Goal: Check status: Verify the current state of an ongoing process or item

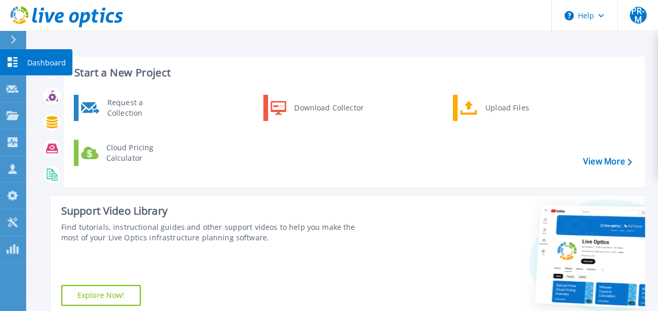
click at [37, 62] on p "Dashboard" at bounding box center [46, 62] width 39 height 27
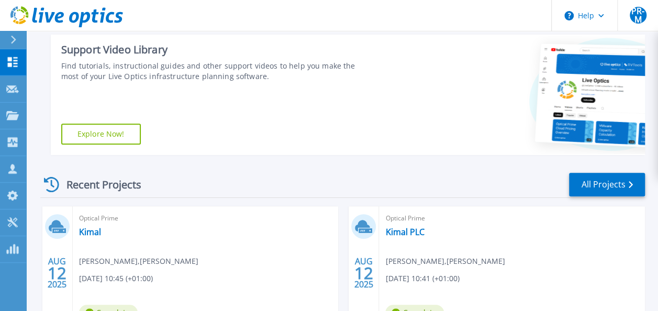
scroll to position [262, 0]
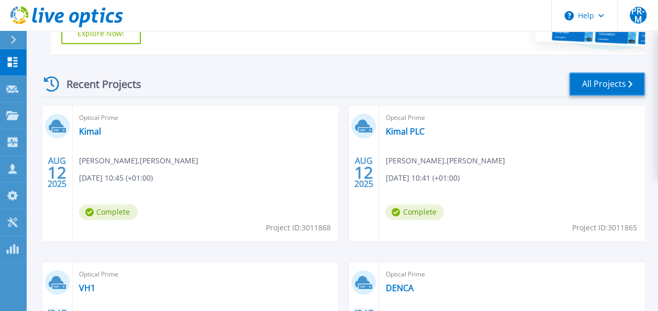
click at [592, 79] on link "All Projects" at bounding box center [607, 84] width 76 height 24
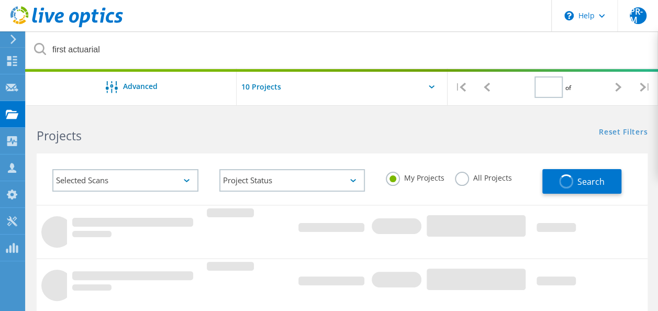
type input "1"
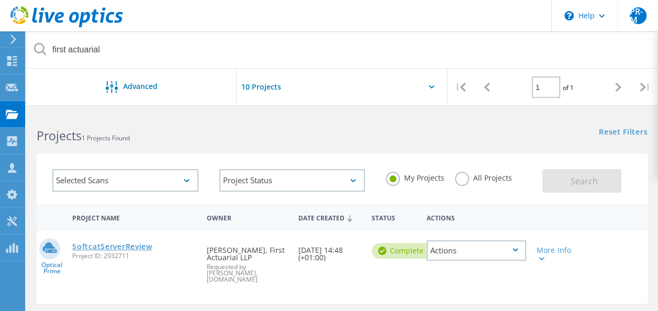
click at [109, 244] on link "SoftcatServerReview" at bounding box center [112, 246] width 80 height 7
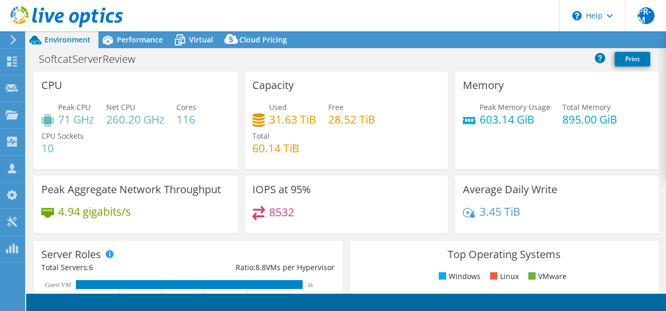
select select "EULondon"
select select "USD"
